Goal: Submit feedback/report problem

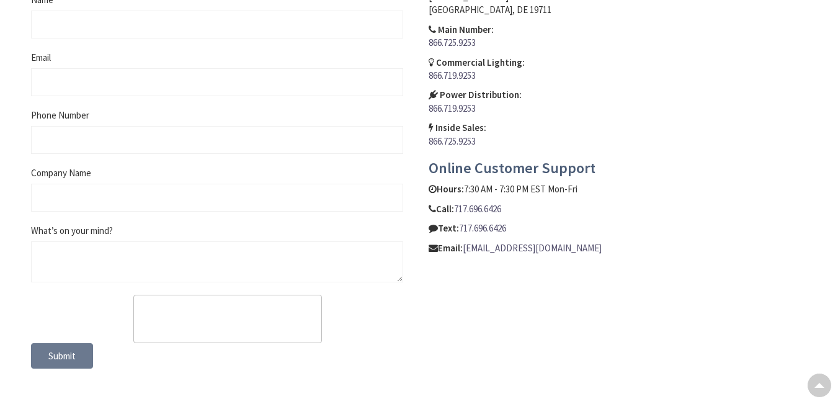
click at [120, 147] on div "Phone Number" at bounding box center [217, 131] width 372 height 45
click at [101, 159] on fieldset "Write Us Jot us a note and we’ll get back to you as quickly as possible. Name E…" at bounding box center [217, 141] width 372 height 404
click at [102, 160] on fieldset "Write Us Jot us a note and we’ll get back to you as quickly as possible. Name E…" at bounding box center [217, 141] width 372 height 404
type input "9497557782"
type input "[PERSON_NAME]"
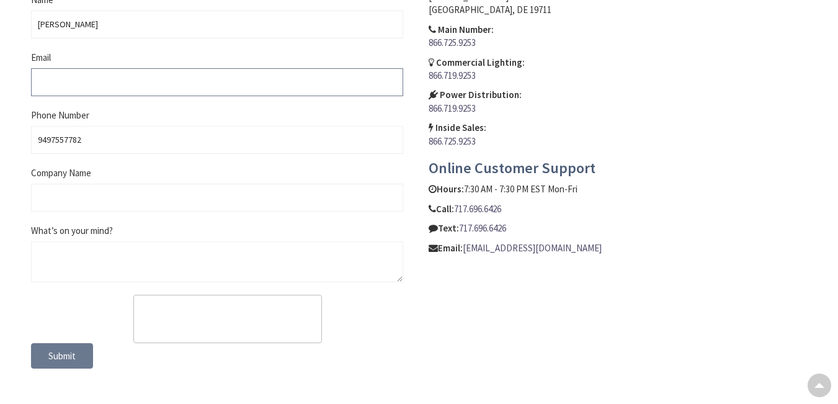
type input "[PERSON_NAME][EMAIL_ADDRESS][DOMAIN_NAME]"
type input "getdandy"
click at [76, 281] on fieldset "Write Us Jot us a note and we’ll get back to you as quickly as possible. Name […" at bounding box center [217, 141] width 372 height 404
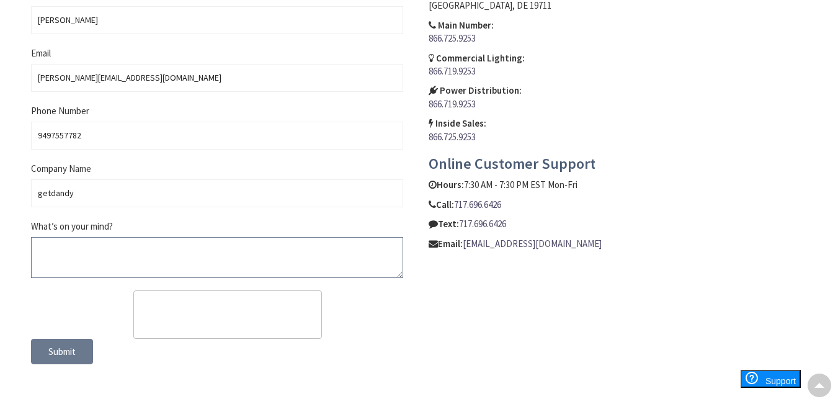
scroll to position [659, 0]
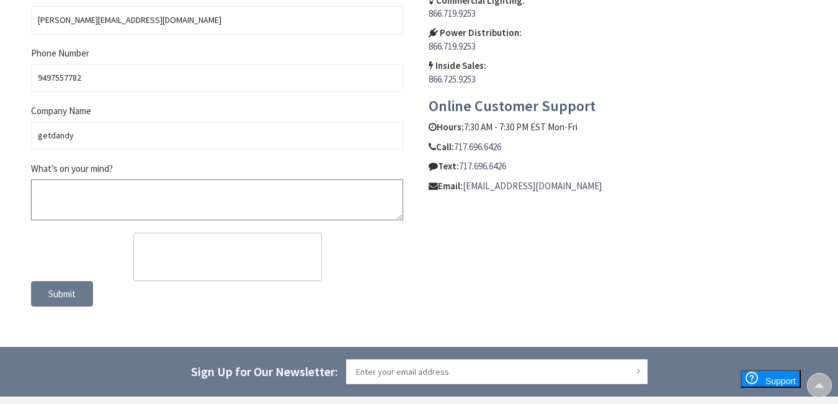
click at [83, 206] on textarea "What’s on your mind?" at bounding box center [217, 199] width 372 height 41
paste textarea "I noticed you have 8 (1, 2 and 3 star) bad reviews for Yale Electric Supply Co.…"
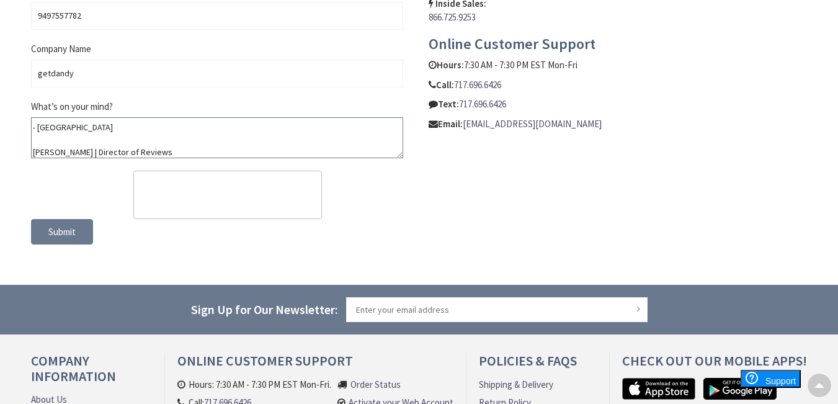
type textarea "I noticed you have 8 (1, 2 and 3 star) bad reviews for Yale Electric Supply Co.…"
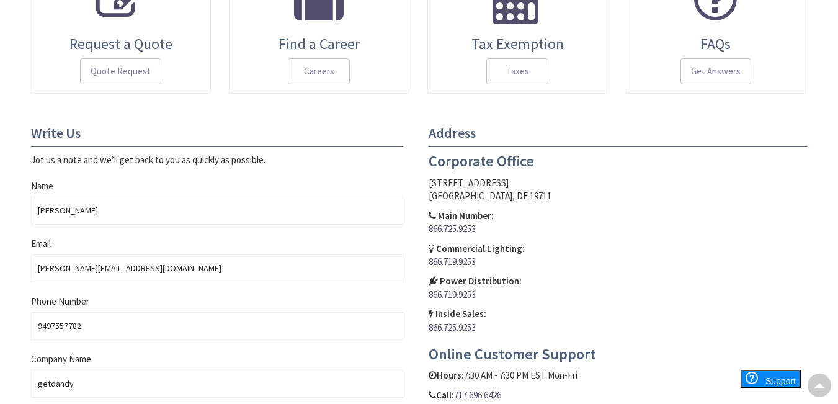
scroll to position [721, 0]
